Goal: Complete application form

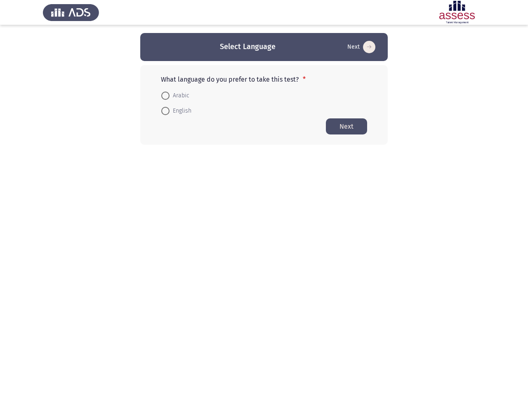
click at [264, 89] on form "Arabic English" at bounding box center [264, 102] width 206 height 31
click at [360, 47] on button "Next" at bounding box center [361, 46] width 33 height 13
click at [175, 96] on span "Arabic" at bounding box center [179, 96] width 20 height 10
click at [169, 96] on input "Arabic" at bounding box center [165, 96] width 8 height 8
radio input "true"
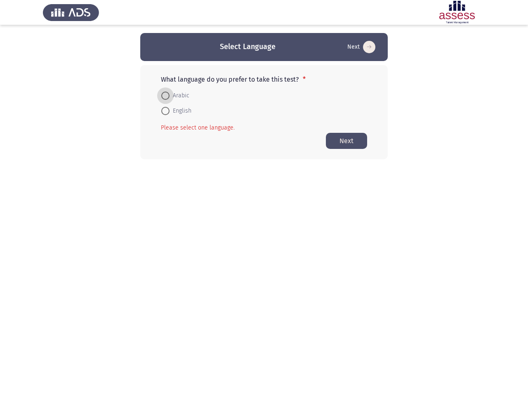
click at [176, 111] on span "English" at bounding box center [180, 111] width 22 height 10
click at [169, 111] on input "English" at bounding box center [165, 111] width 8 height 8
radio input "true"
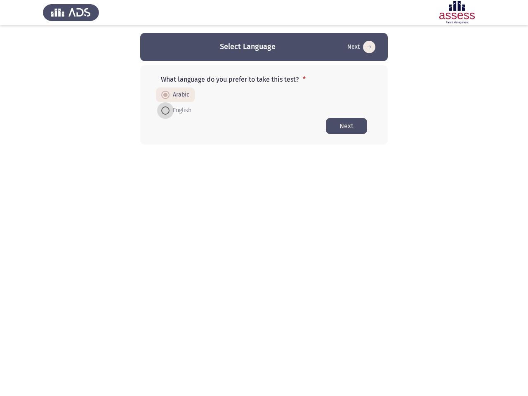
click at [346, 126] on button "Next" at bounding box center [346, 126] width 41 height 16
